Goal: Find specific page/section: Find specific page/section

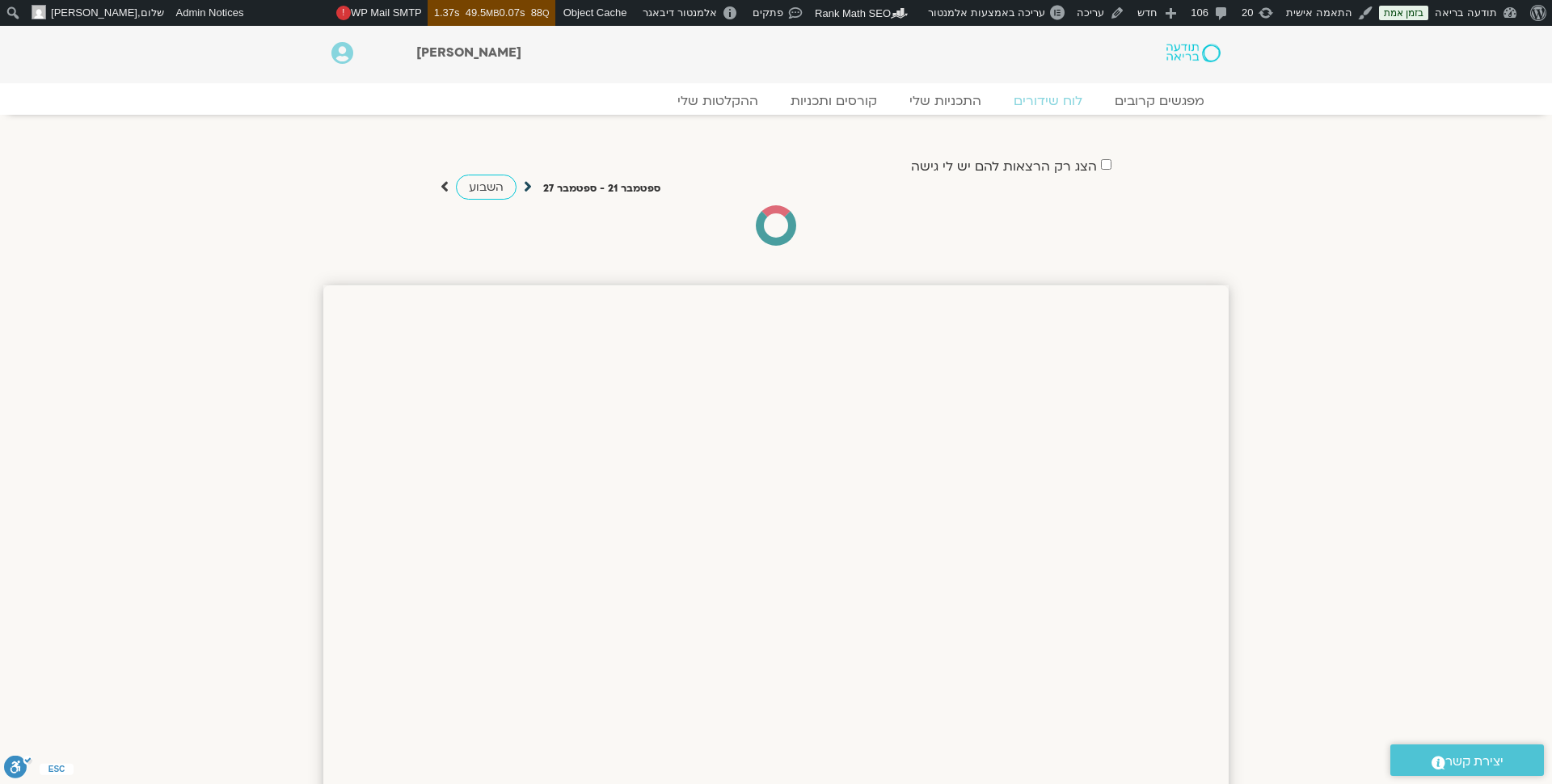
click at [524, 187] on icon at bounding box center [528, 186] width 8 height 16
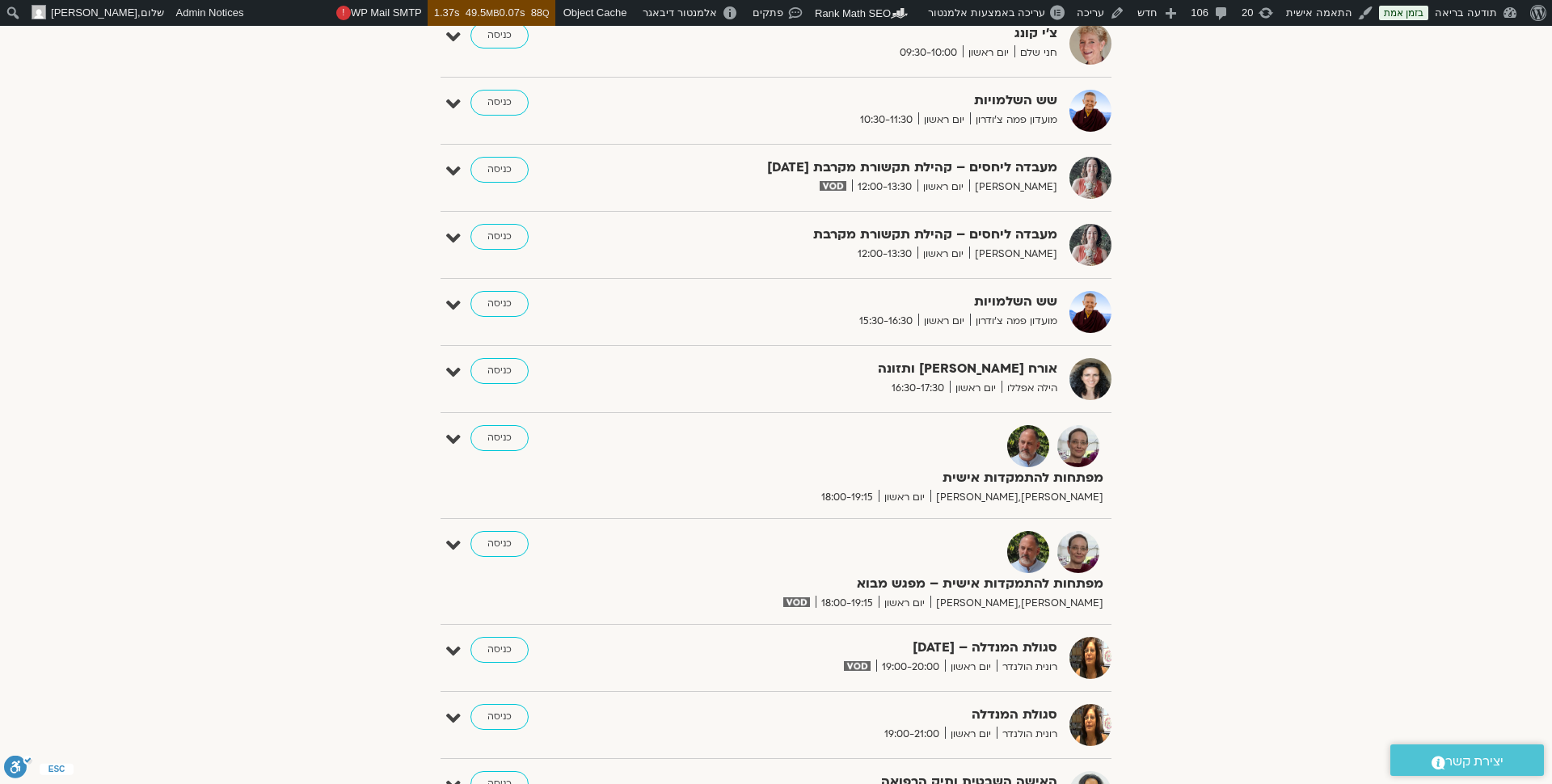
scroll to position [1142, 0]
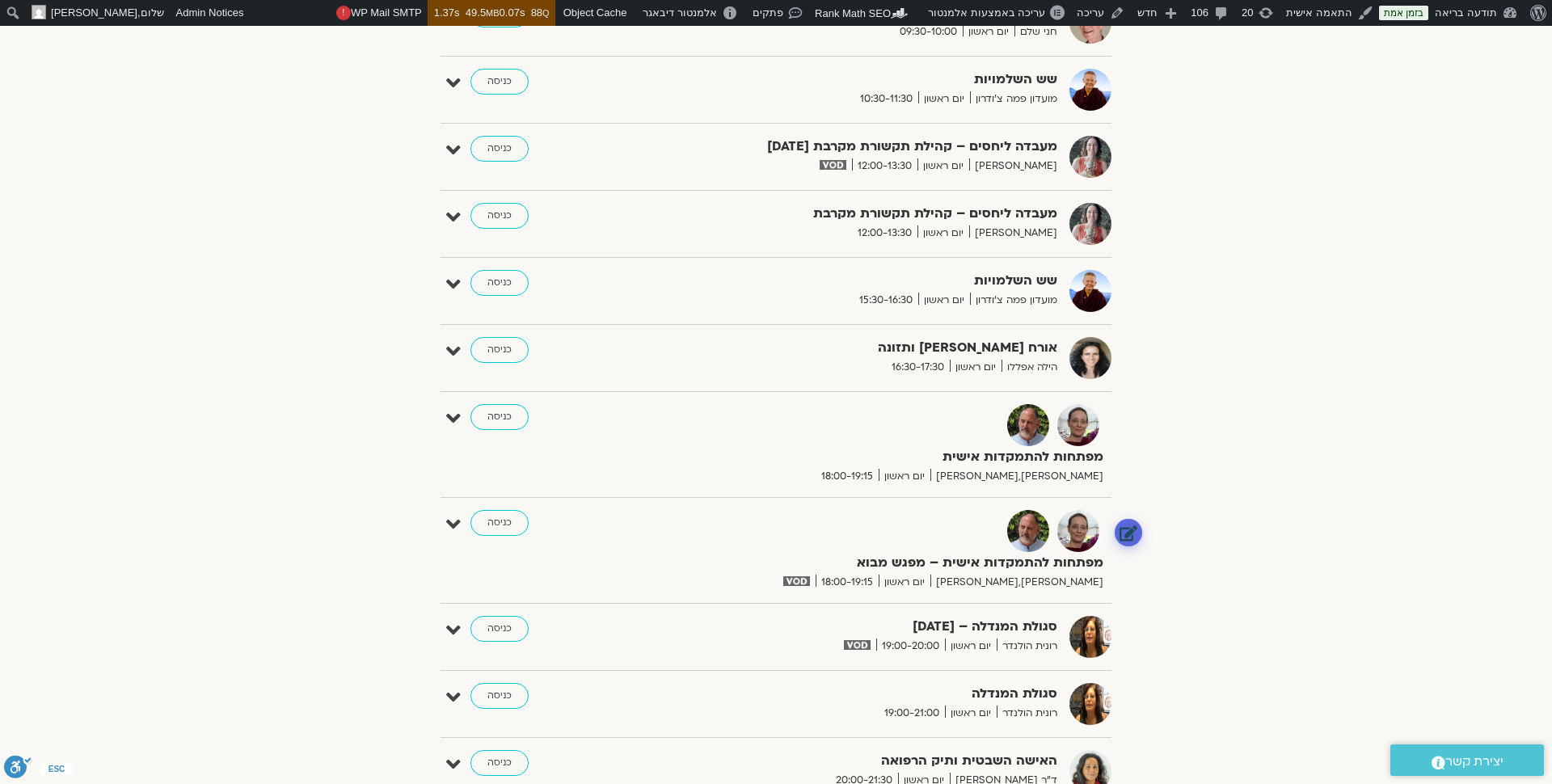
click at [1133, 528] on link at bounding box center [1128, 532] width 28 height 28
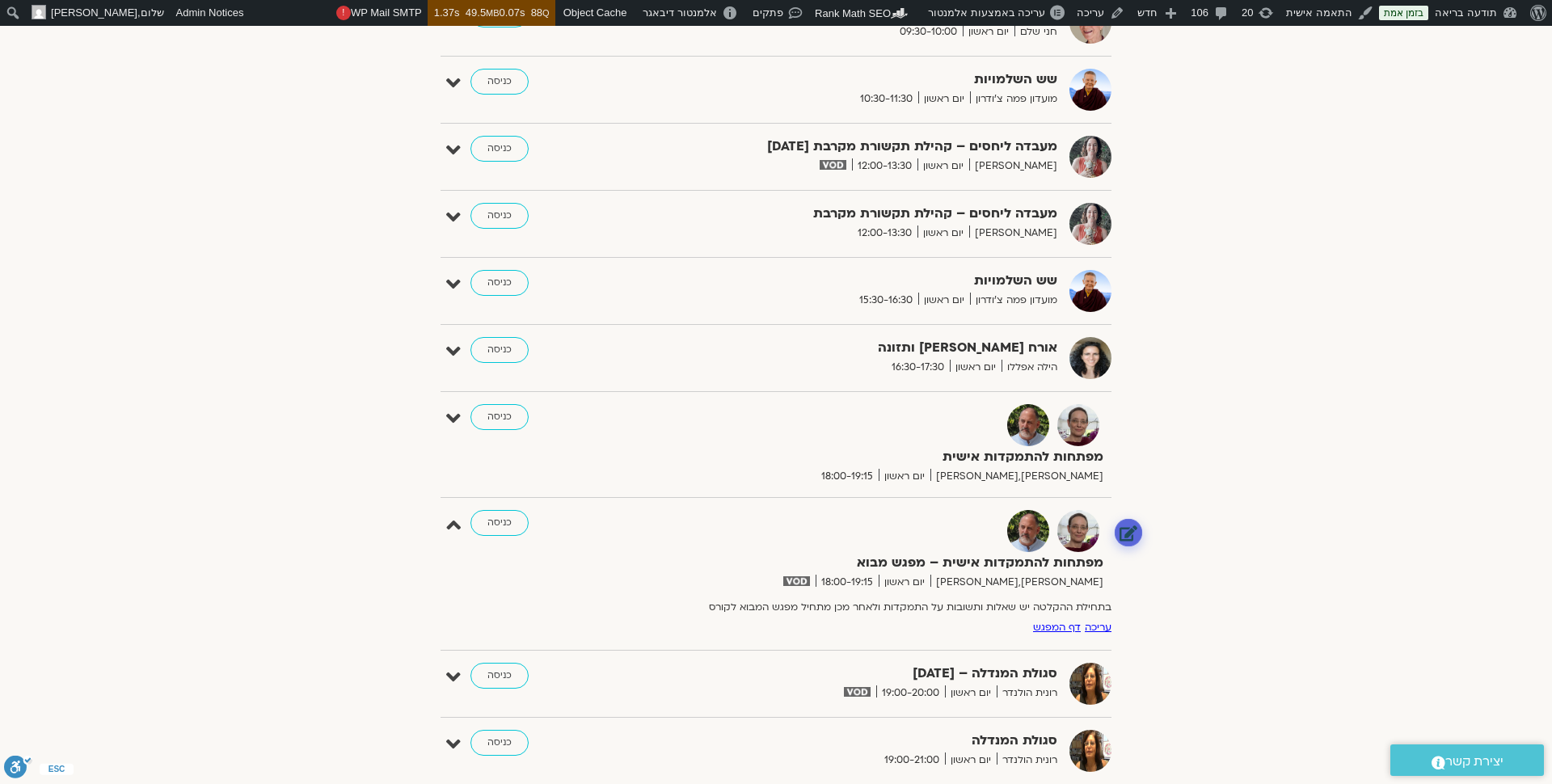
click at [1129, 528] on link at bounding box center [1128, 532] width 28 height 28
click at [1066, 622] on link "דף המפגש" at bounding box center [1057, 627] width 48 height 13
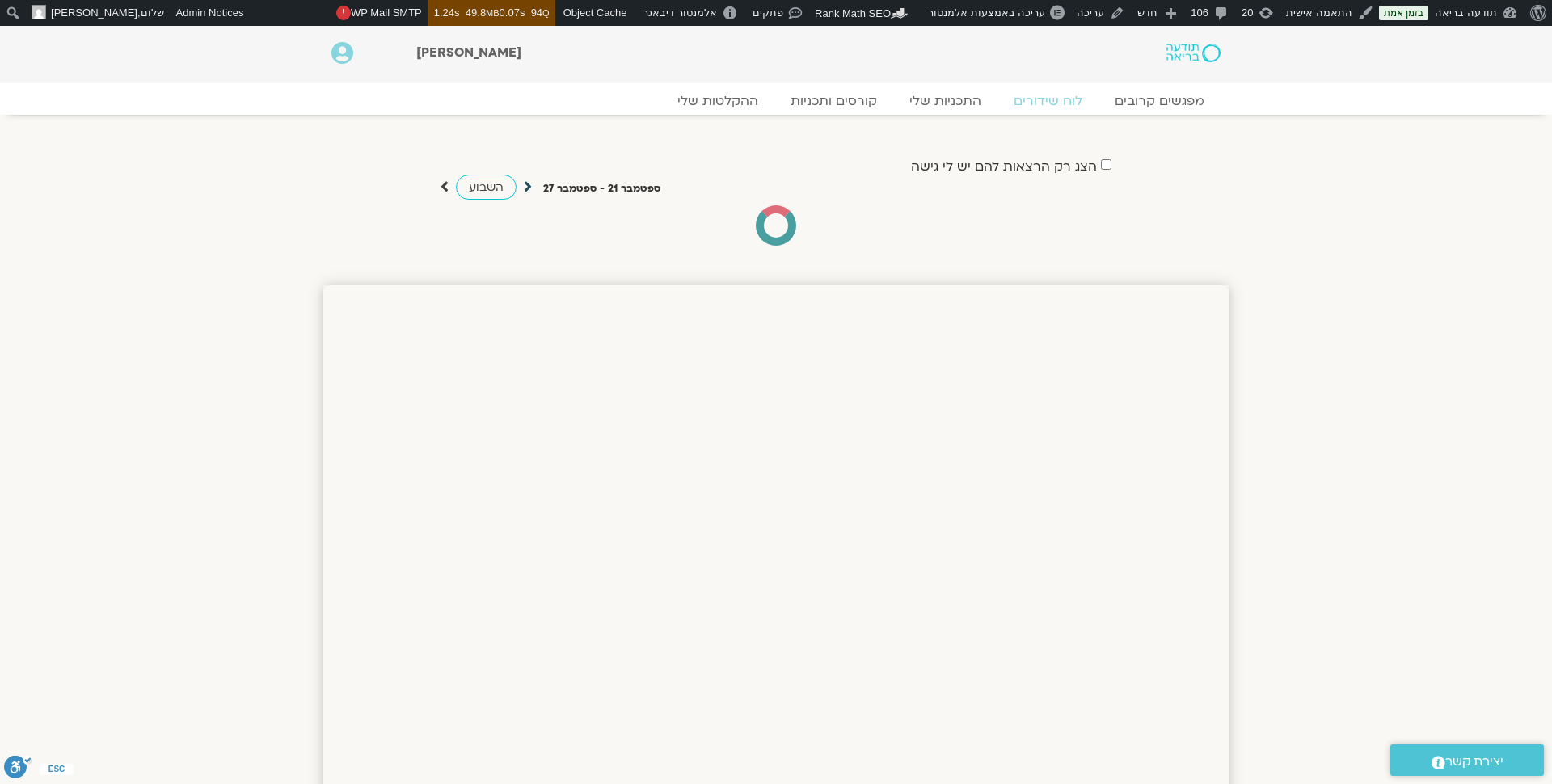
click at [528, 186] on icon at bounding box center [528, 186] width 8 height 16
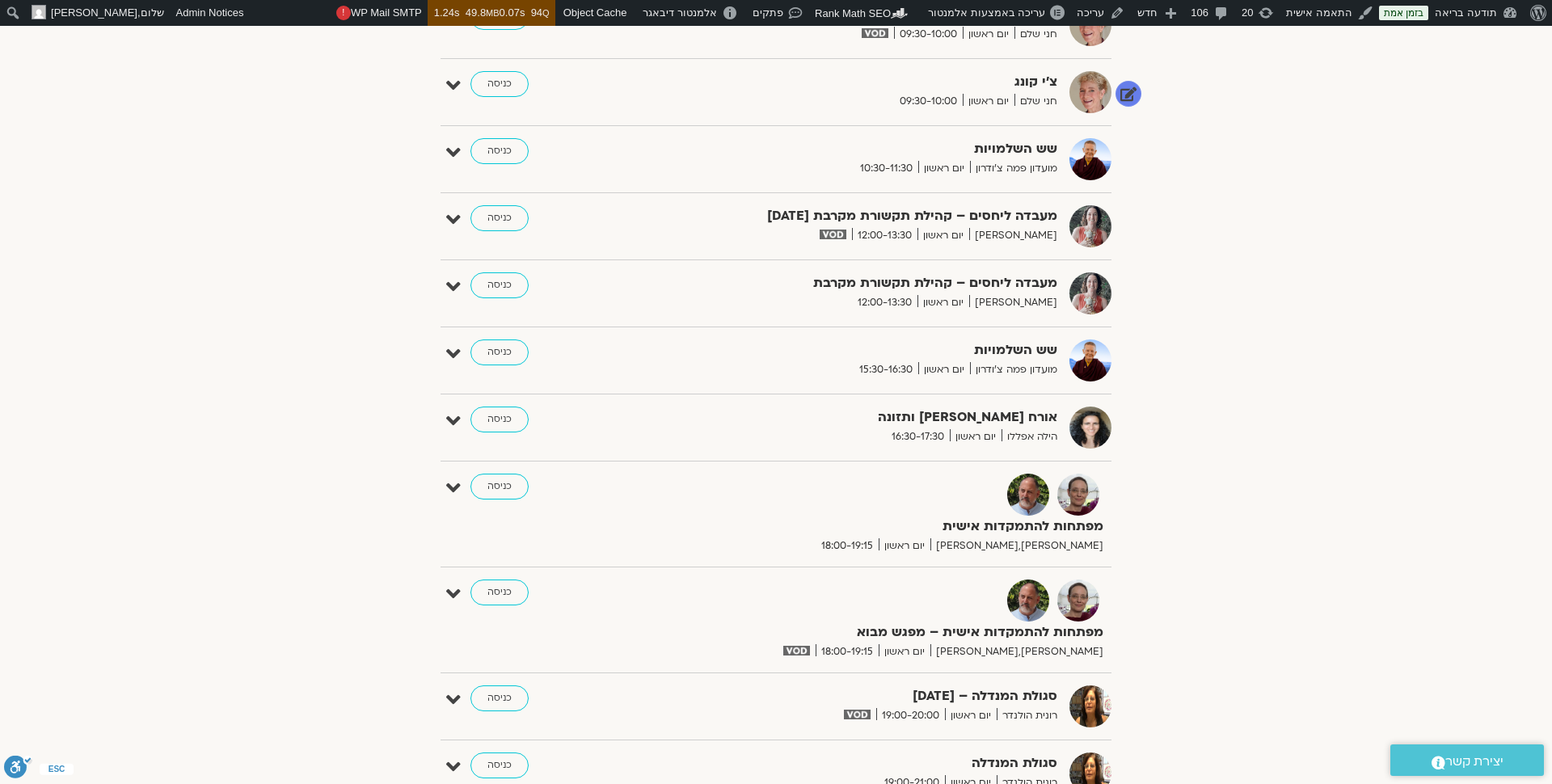
scroll to position [1075, 0]
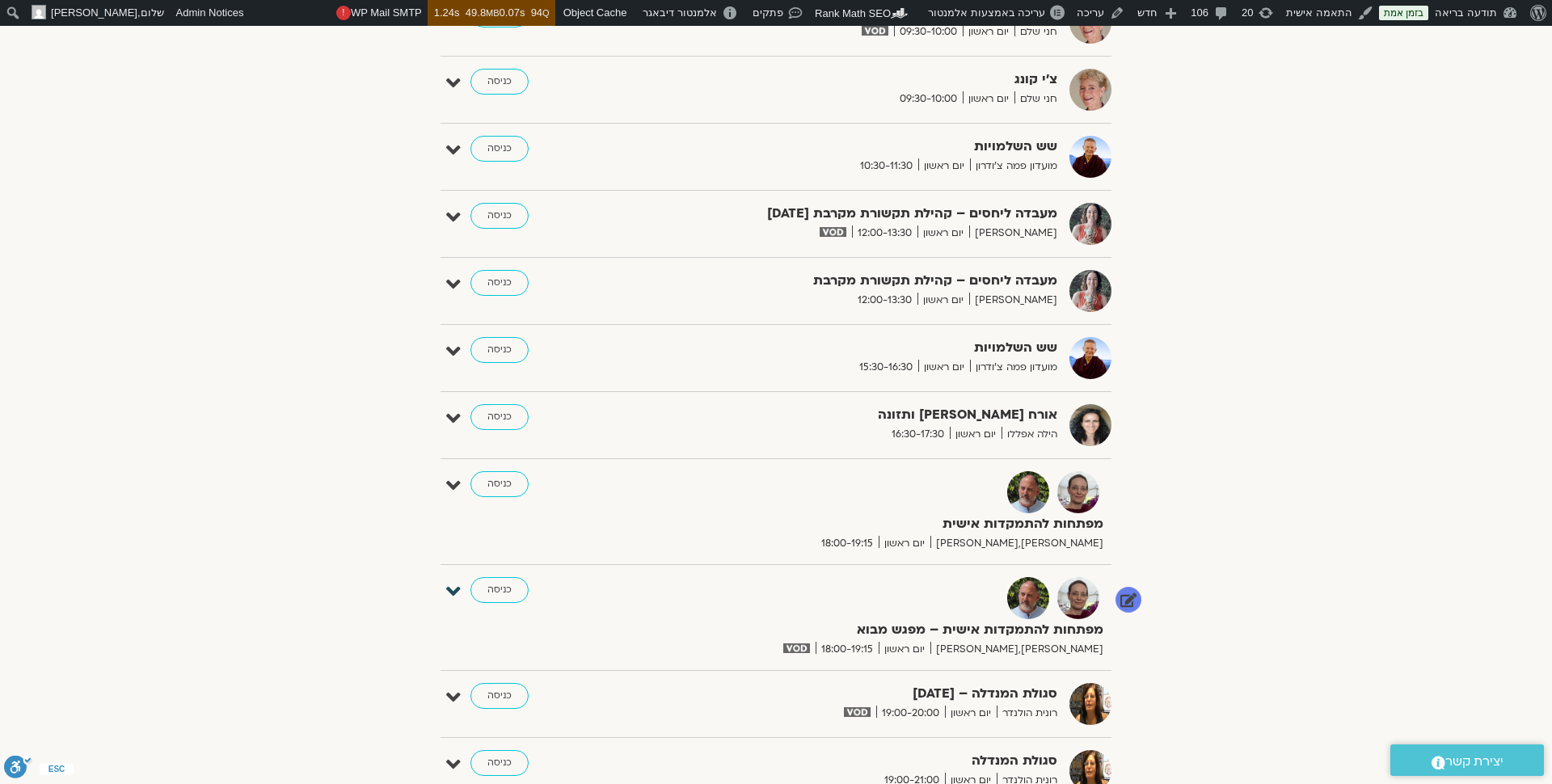
click at [454, 586] on icon at bounding box center [454, 591] width 15 height 23
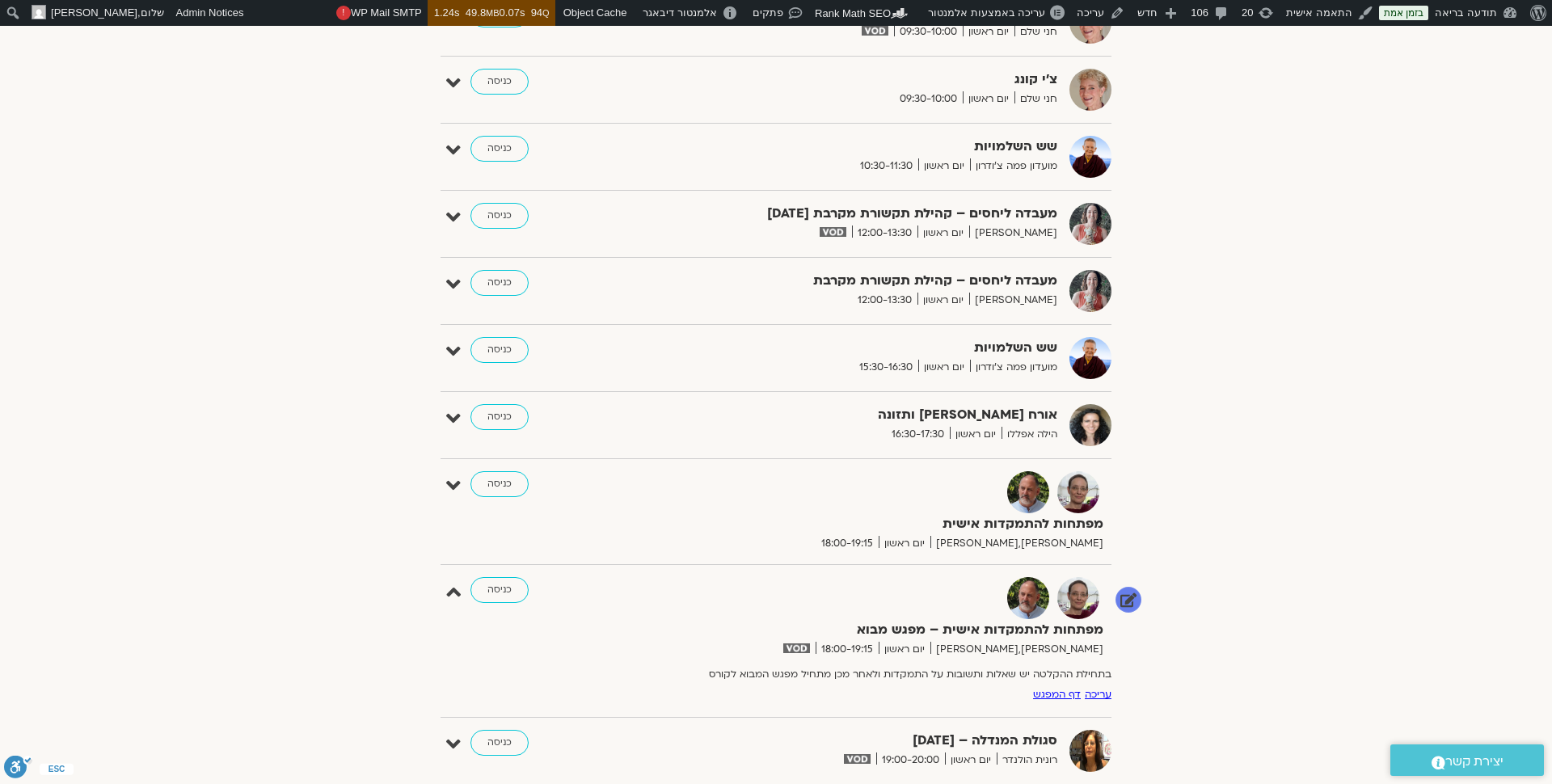
click at [1085, 691] on link "עריכה" at bounding box center [1097, 693] width 27 height 13
